Goal: Entertainment & Leisure: Consume media (video, audio)

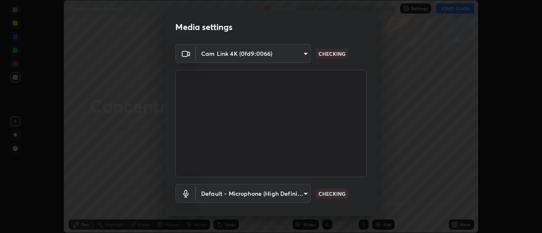
scroll to position [44, 0]
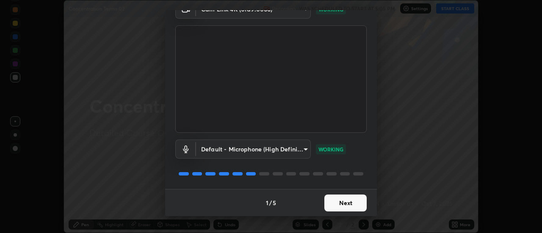
click at [350, 204] on button "Next" at bounding box center [345, 203] width 42 height 17
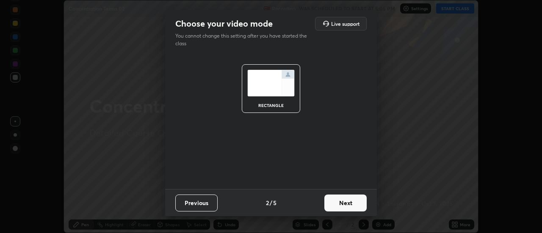
scroll to position [0, 0]
click at [354, 204] on button "Next" at bounding box center [345, 203] width 42 height 17
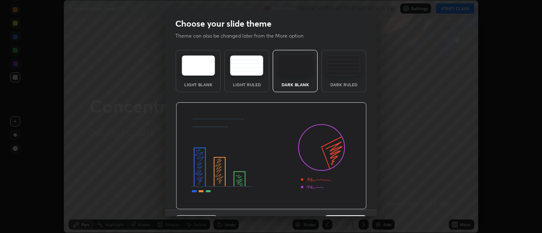
click at [346, 197] on img at bounding box center [271, 156] width 191 height 108
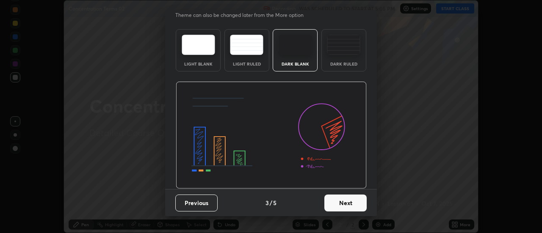
click at [349, 207] on button "Next" at bounding box center [345, 203] width 42 height 17
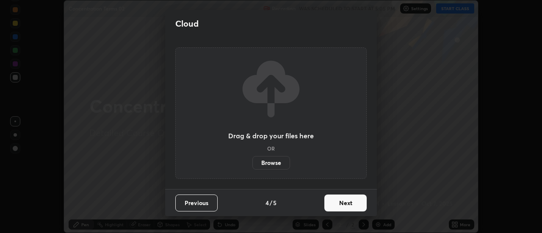
click at [355, 202] on button "Next" at bounding box center [345, 203] width 42 height 17
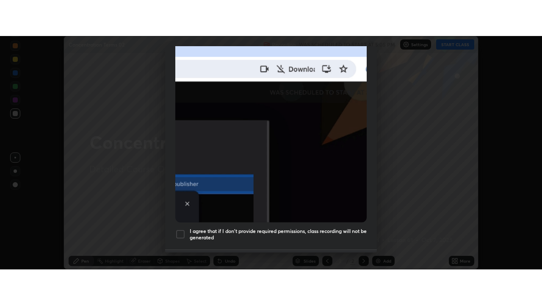
scroll to position [217, 0]
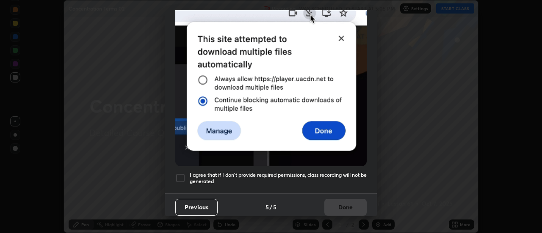
click at [184, 174] on div at bounding box center [180, 178] width 10 height 10
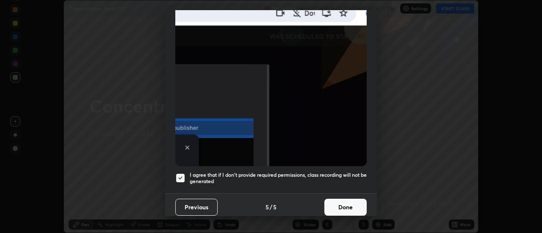
click at [345, 206] on button "Done" at bounding box center [345, 207] width 42 height 17
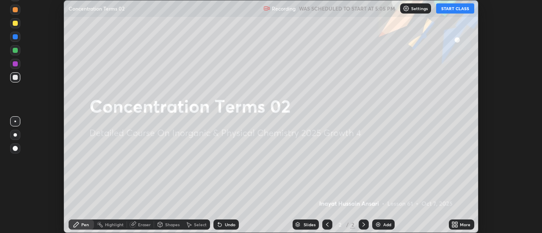
click at [458, 11] on button "START CLASS" at bounding box center [455, 8] width 38 height 10
click at [455, 225] on icon at bounding box center [454, 225] width 7 height 7
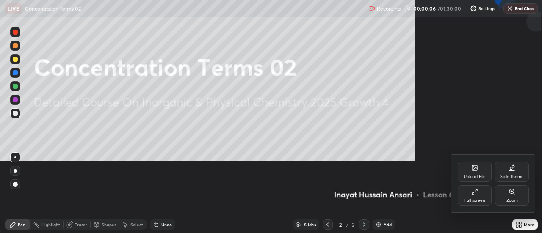
scroll to position [305, 542]
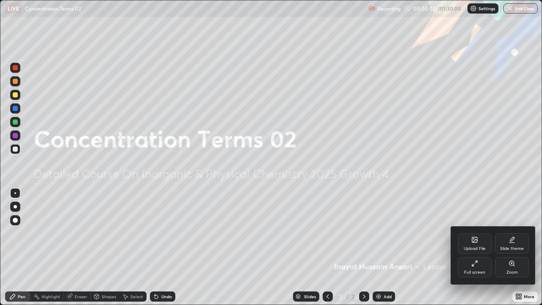
click at [480, 233] on div "Full screen" at bounding box center [474, 272] width 21 height 4
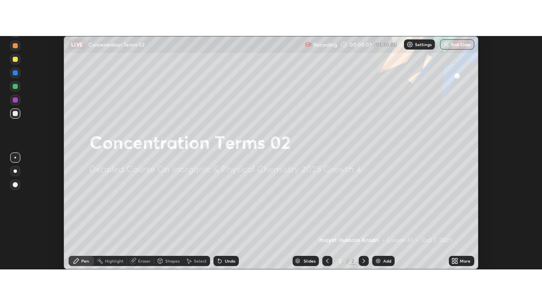
scroll to position [42121, 41812]
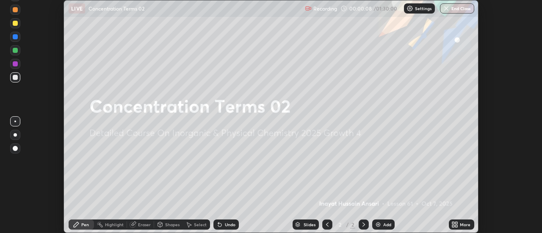
click at [456, 226] on icon at bounding box center [457, 226] width 2 height 2
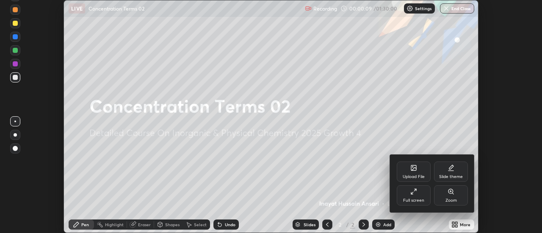
click at [419, 197] on div "Full screen" at bounding box center [414, 196] width 34 height 20
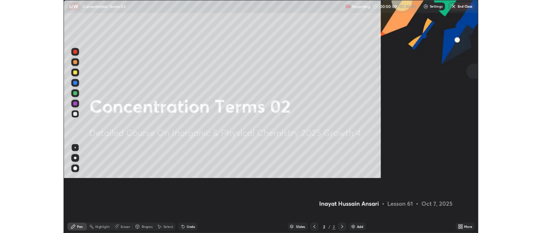
scroll to position [305, 542]
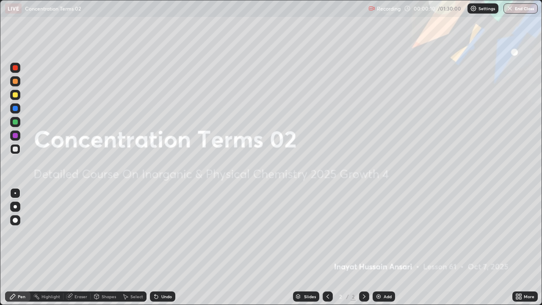
click at [519, 233] on icon at bounding box center [518, 296] width 7 height 7
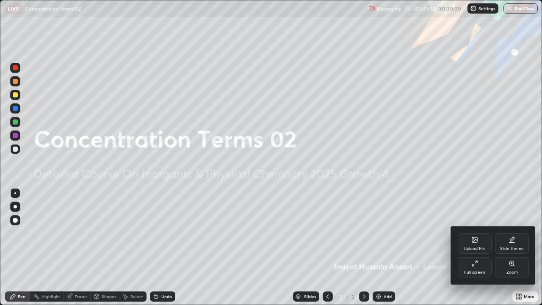
click at [514, 233] on div "Slide theme" at bounding box center [512, 249] width 24 height 4
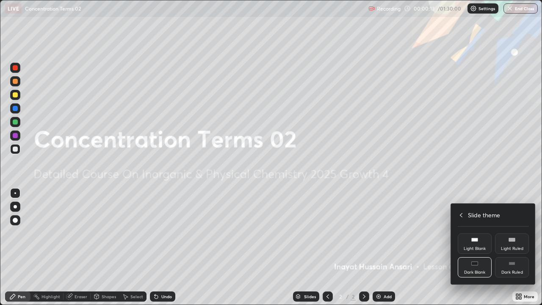
click at [516, 233] on div "Dark Ruled" at bounding box center [512, 272] width 22 height 4
click at [378, 233] on div at bounding box center [271, 152] width 542 height 305
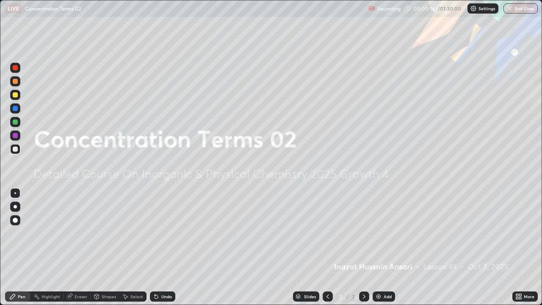
click at [364, 233] on icon at bounding box center [364, 296] width 7 height 7
click at [377, 233] on img at bounding box center [378, 296] width 7 height 7
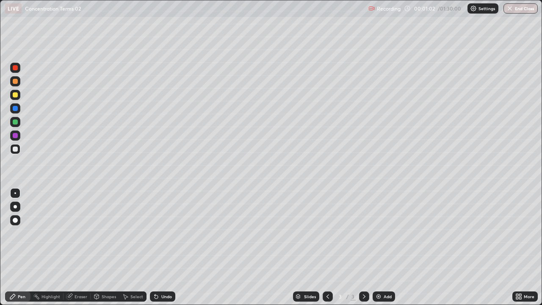
click at [83, 233] on div "Eraser" at bounding box center [81, 296] width 13 height 4
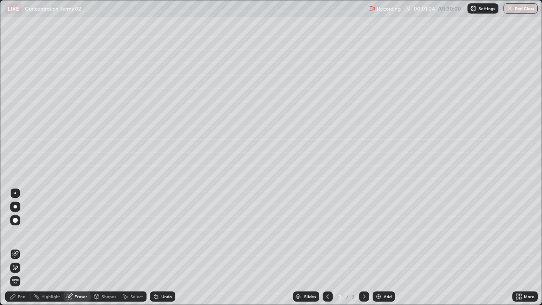
click at [20, 233] on div "Pen" at bounding box center [22, 296] width 8 height 4
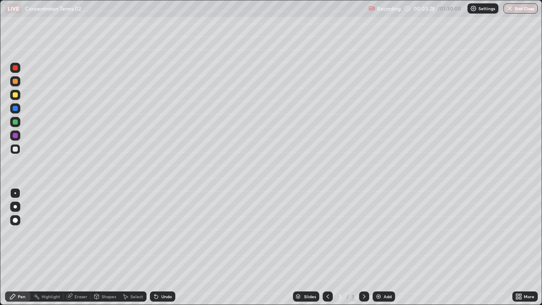
click at [78, 233] on div "Eraser" at bounding box center [81, 296] width 13 height 4
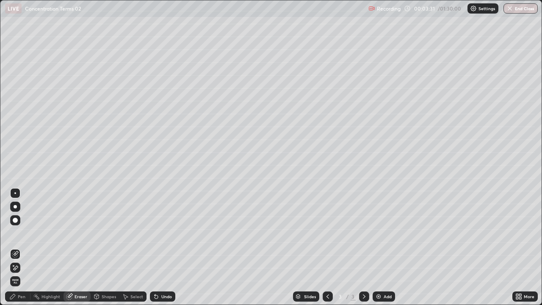
click at [21, 233] on div "Pen" at bounding box center [22, 296] width 8 height 4
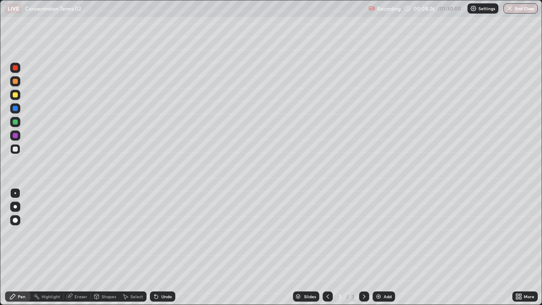
click at [77, 233] on div "Eraser" at bounding box center [81, 296] width 13 height 4
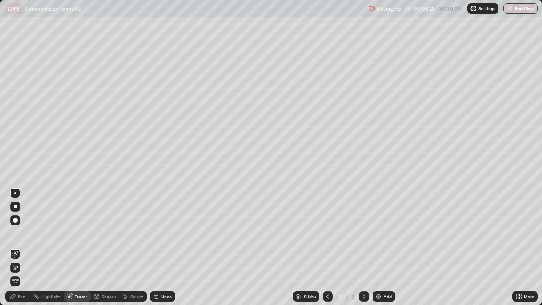
click at [25, 233] on div "Pen" at bounding box center [17, 296] width 25 height 10
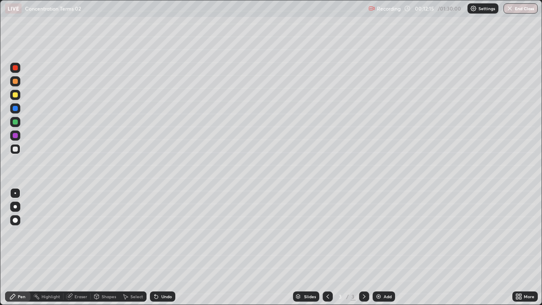
click at [379, 233] on img at bounding box center [378, 296] width 7 height 7
click at [81, 233] on div "Eraser" at bounding box center [81, 296] width 13 height 4
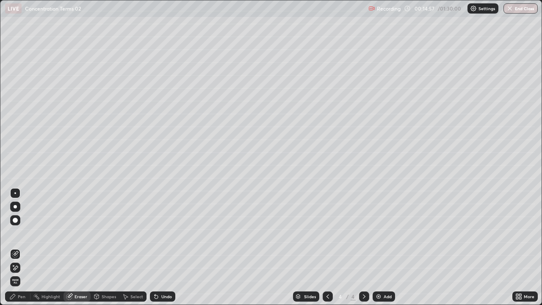
click at [24, 233] on div "Pen" at bounding box center [22, 296] width 8 height 4
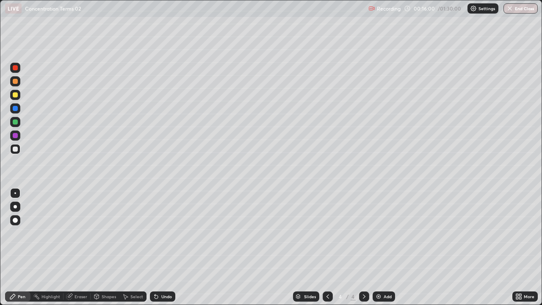
click at [81, 233] on div "Eraser" at bounding box center [81, 296] width 13 height 4
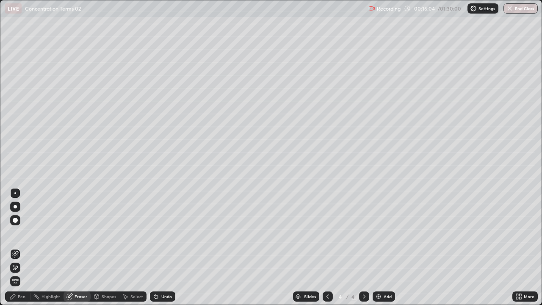
click at [23, 233] on div "Pen" at bounding box center [22, 296] width 8 height 4
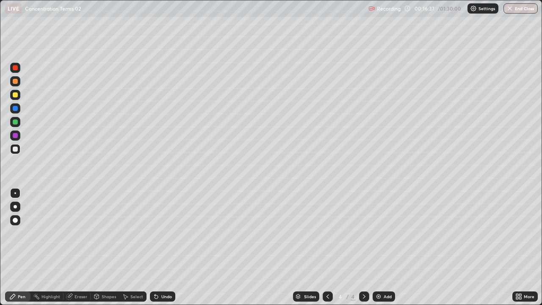
click at [525, 233] on div "More" at bounding box center [529, 296] width 11 height 4
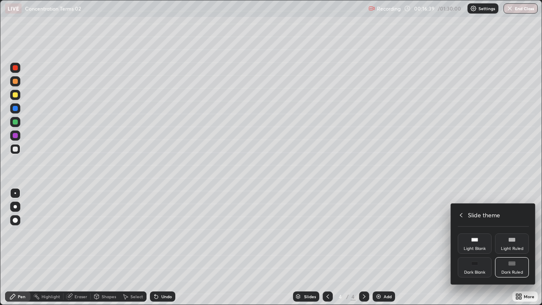
click at [432, 233] on div at bounding box center [271, 152] width 542 height 305
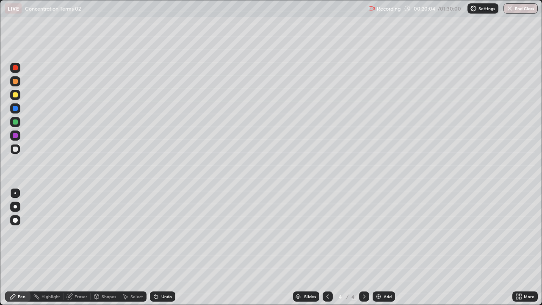
click at [378, 233] on img at bounding box center [378, 296] width 7 height 7
click at [75, 233] on div "Eraser" at bounding box center [81, 296] width 13 height 4
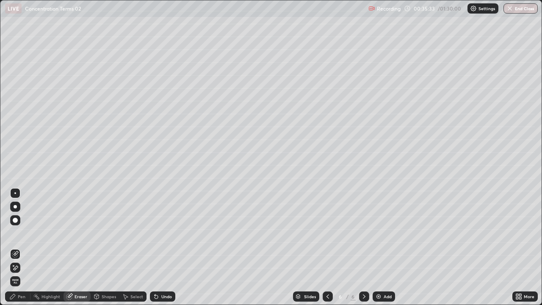
click at [25, 233] on div "Pen" at bounding box center [17, 296] width 25 height 10
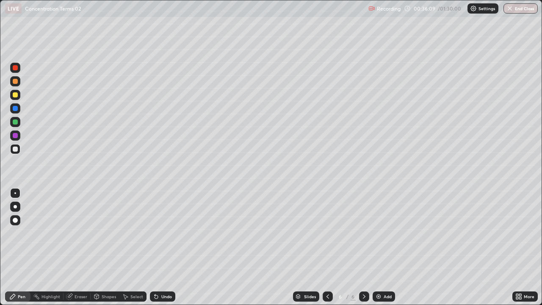
click at [25, 233] on div "Pen" at bounding box center [17, 296] width 25 height 10
click at [22, 233] on div "Pen" at bounding box center [22, 296] width 8 height 4
click at [79, 233] on div "Eraser" at bounding box center [81, 296] width 13 height 4
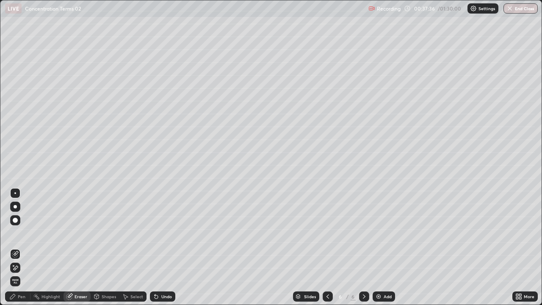
click at [24, 233] on div "Pen" at bounding box center [22, 296] width 8 height 4
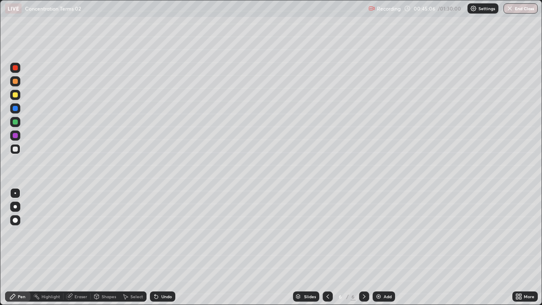
click at [376, 233] on img at bounding box center [378, 296] width 7 height 7
click at [379, 233] on img at bounding box center [378, 296] width 7 height 7
click at [80, 233] on div "Eraser" at bounding box center [81, 296] width 13 height 4
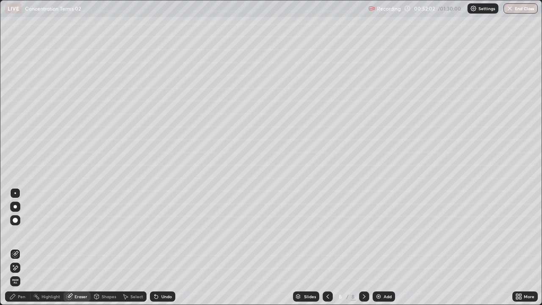
click at [23, 233] on div "Pen" at bounding box center [22, 296] width 8 height 4
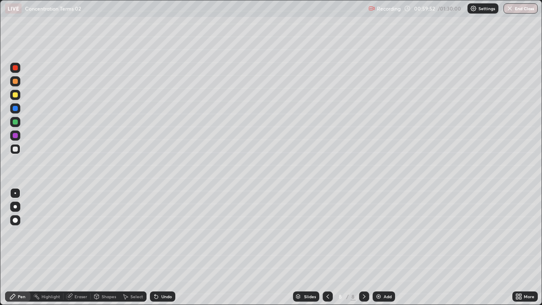
click at [80, 233] on div "Eraser" at bounding box center [77, 296] width 27 height 10
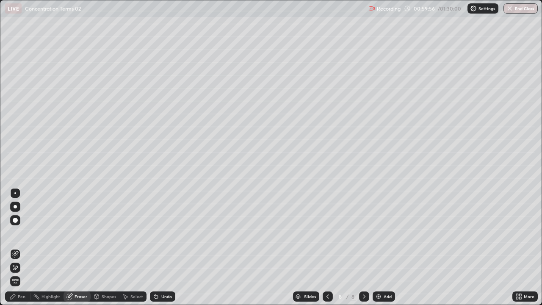
click at [25, 233] on div "Pen" at bounding box center [17, 296] width 25 height 10
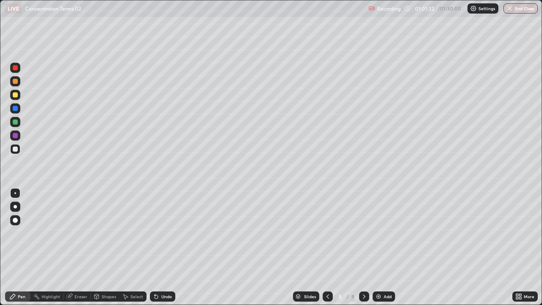
click at [381, 233] on img at bounding box center [378, 296] width 7 height 7
click at [378, 233] on img at bounding box center [378, 296] width 7 height 7
click at [379, 233] on img at bounding box center [378, 296] width 7 height 7
click at [512, 6] on img "button" at bounding box center [510, 8] width 7 height 7
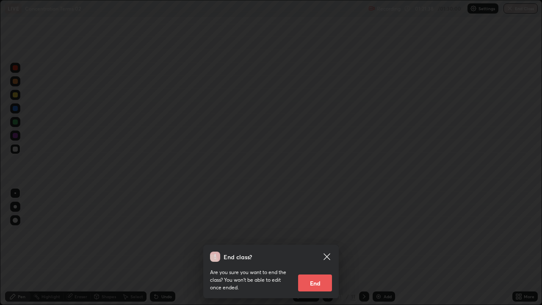
click at [316, 233] on button "End" at bounding box center [315, 282] width 34 height 17
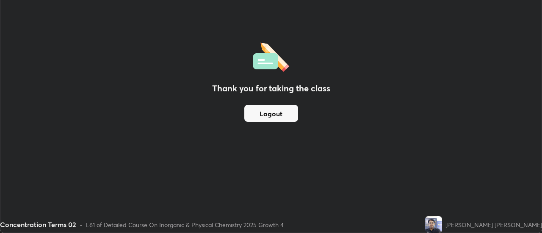
scroll to position [42121, 41812]
